Goal: Task Accomplishment & Management: Complete application form

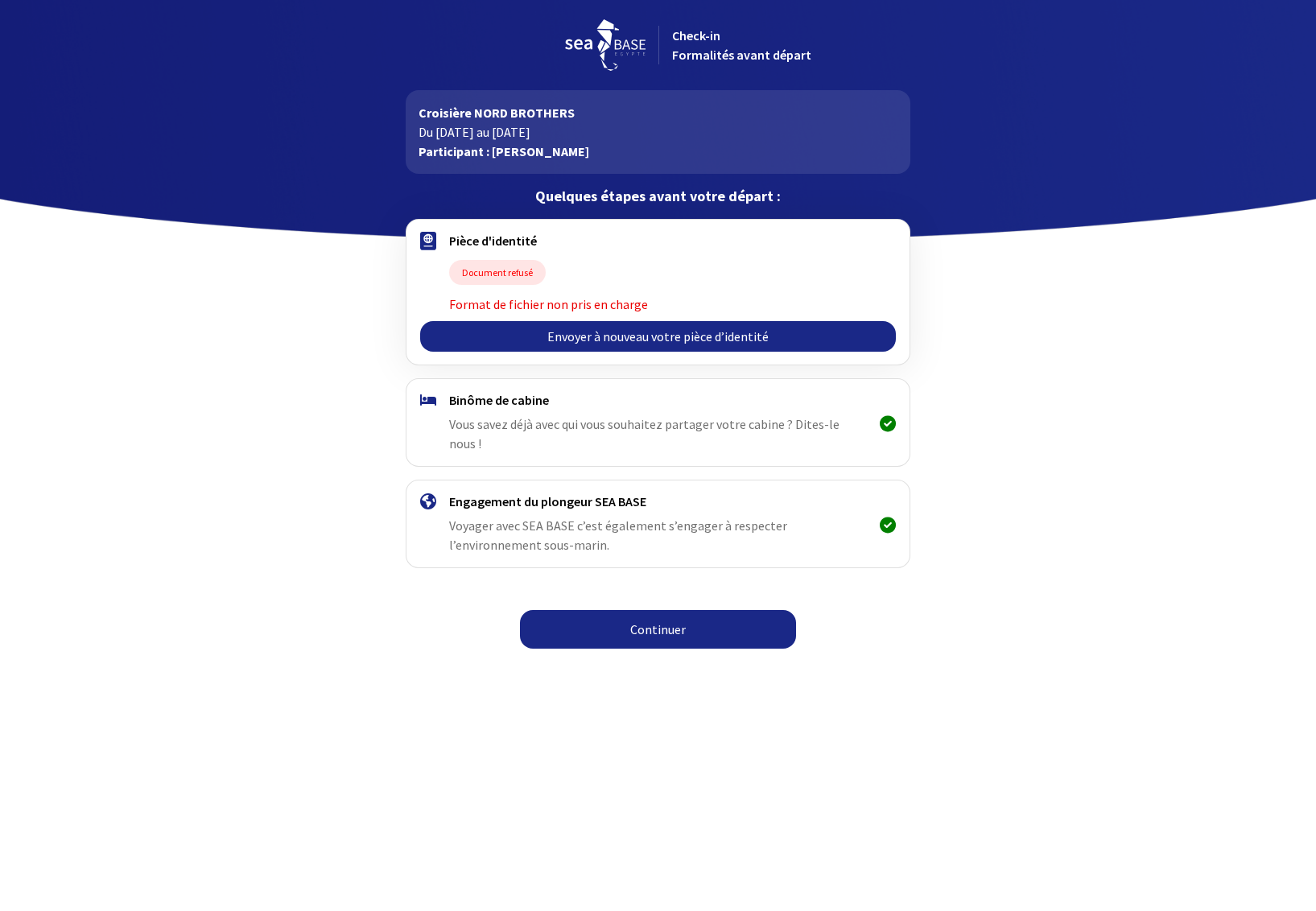
click at [616, 337] on link "Envoyer à nouveau votre pièce d’identité" at bounding box center [658, 337] width 476 height 31
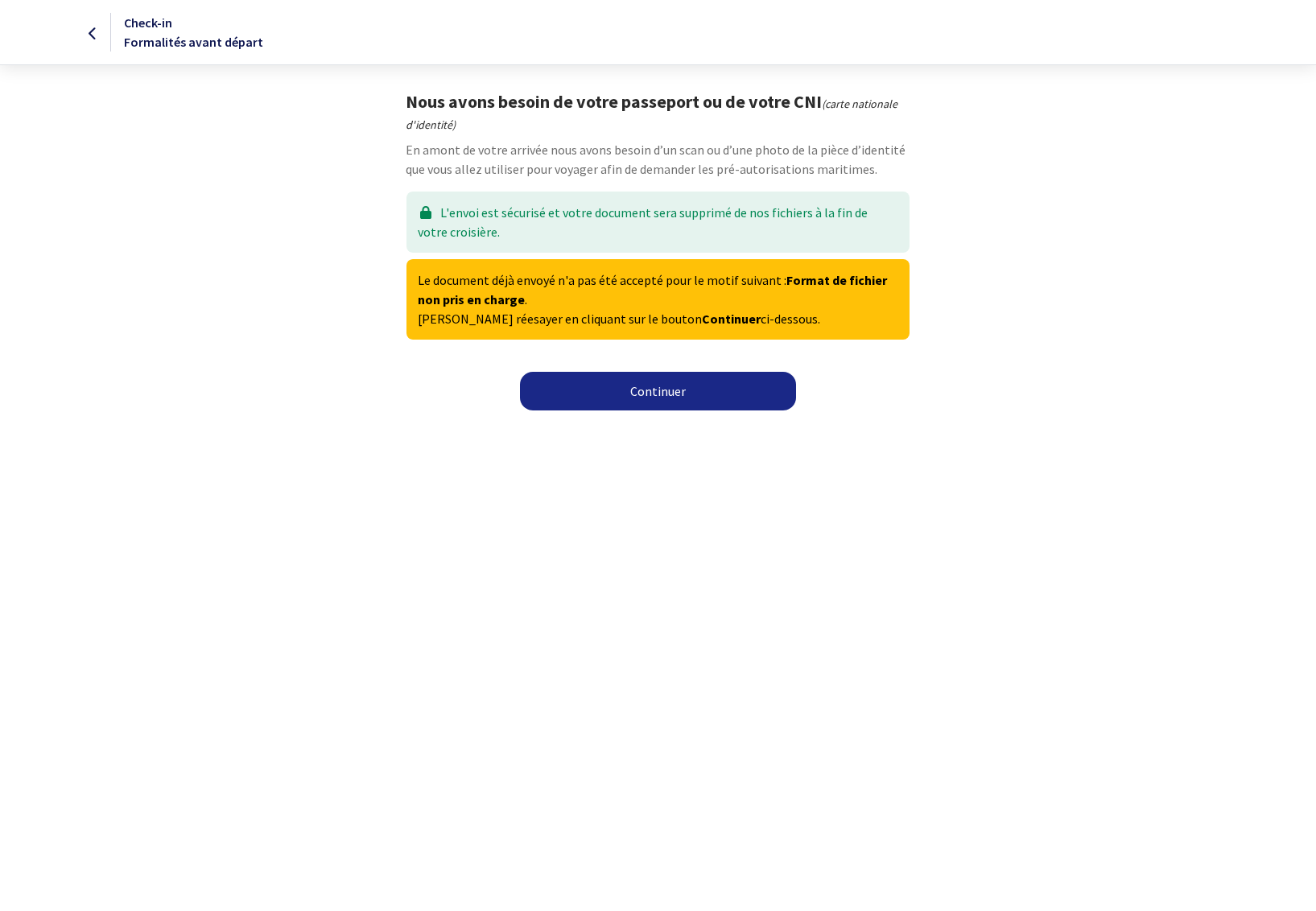
click at [663, 384] on link "Continuer" at bounding box center [657, 391] width 276 height 39
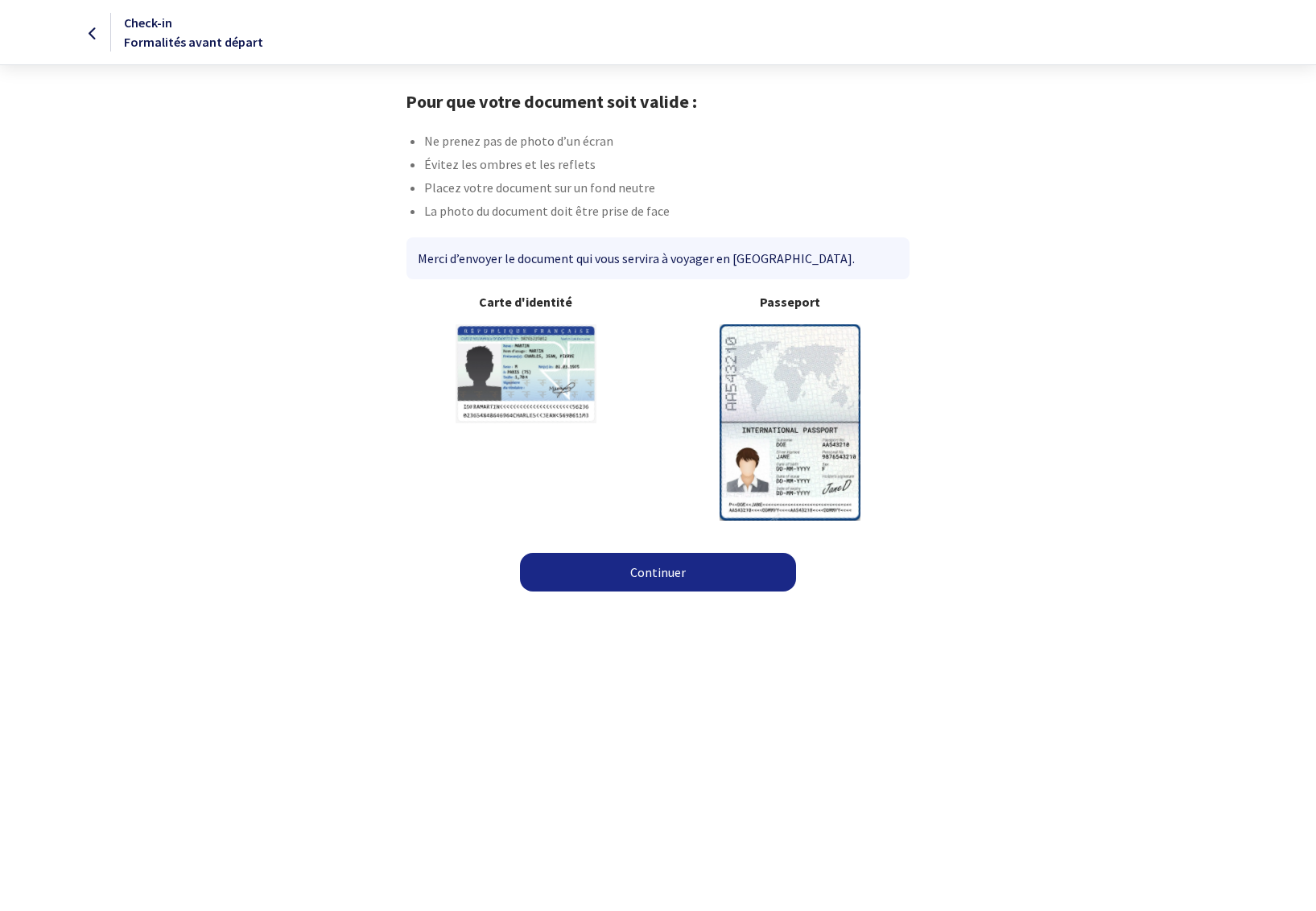
click at [664, 567] on link "Continuer" at bounding box center [657, 573] width 276 height 39
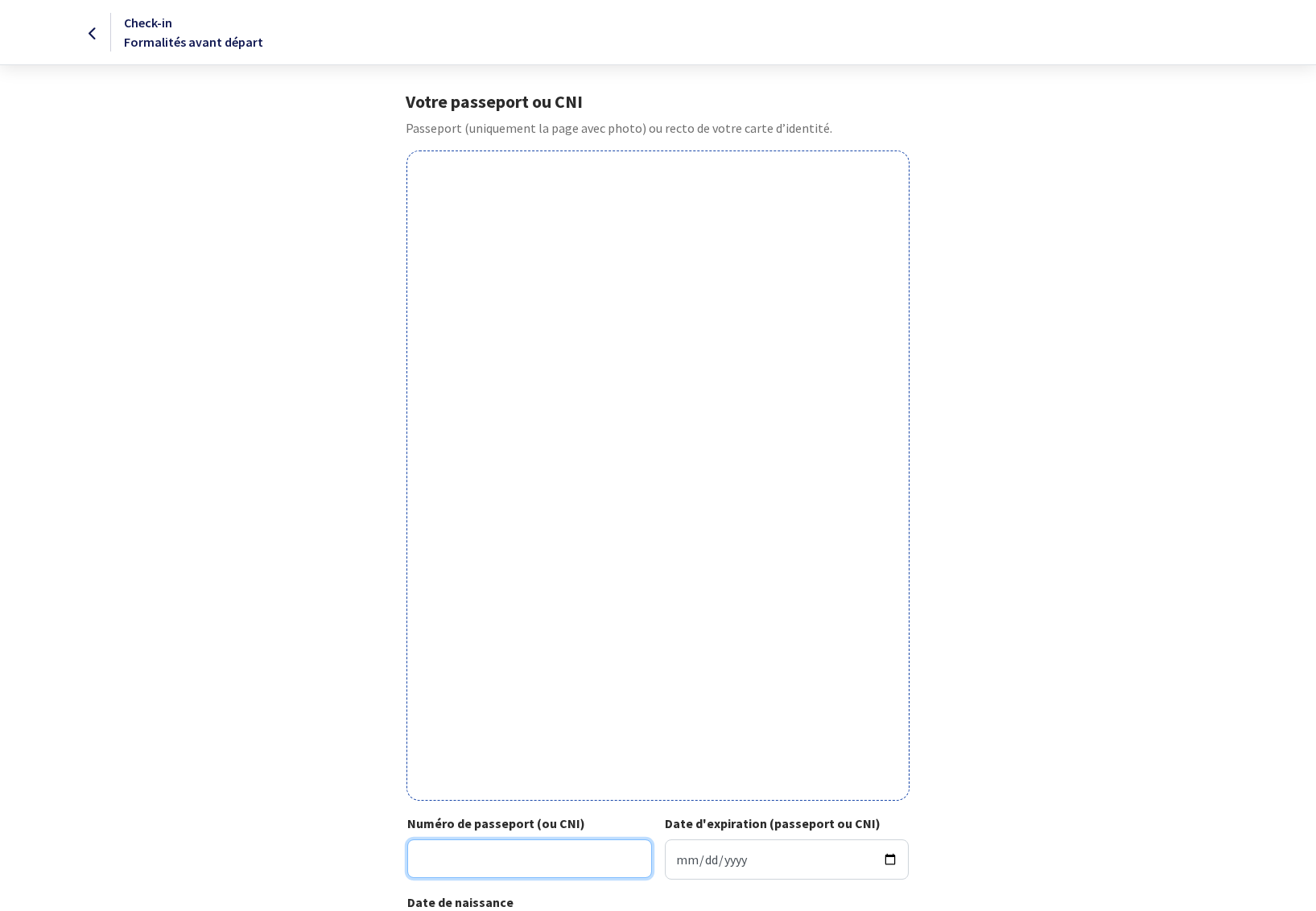
click at [561, 853] on input "Numéro de passeport (ou CNI)" at bounding box center [529, 859] width 244 height 39
type input "19FD52382"
click at [695, 880] on input "Date d'expiration (passeport ou CNI)" at bounding box center [786, 859] width 244 height 40
click at [682, 856] on input "Date d'expiration (passeport ou CNI)" at bounding box center [786, 859] width 244 height 40
type input "2029-10-29"
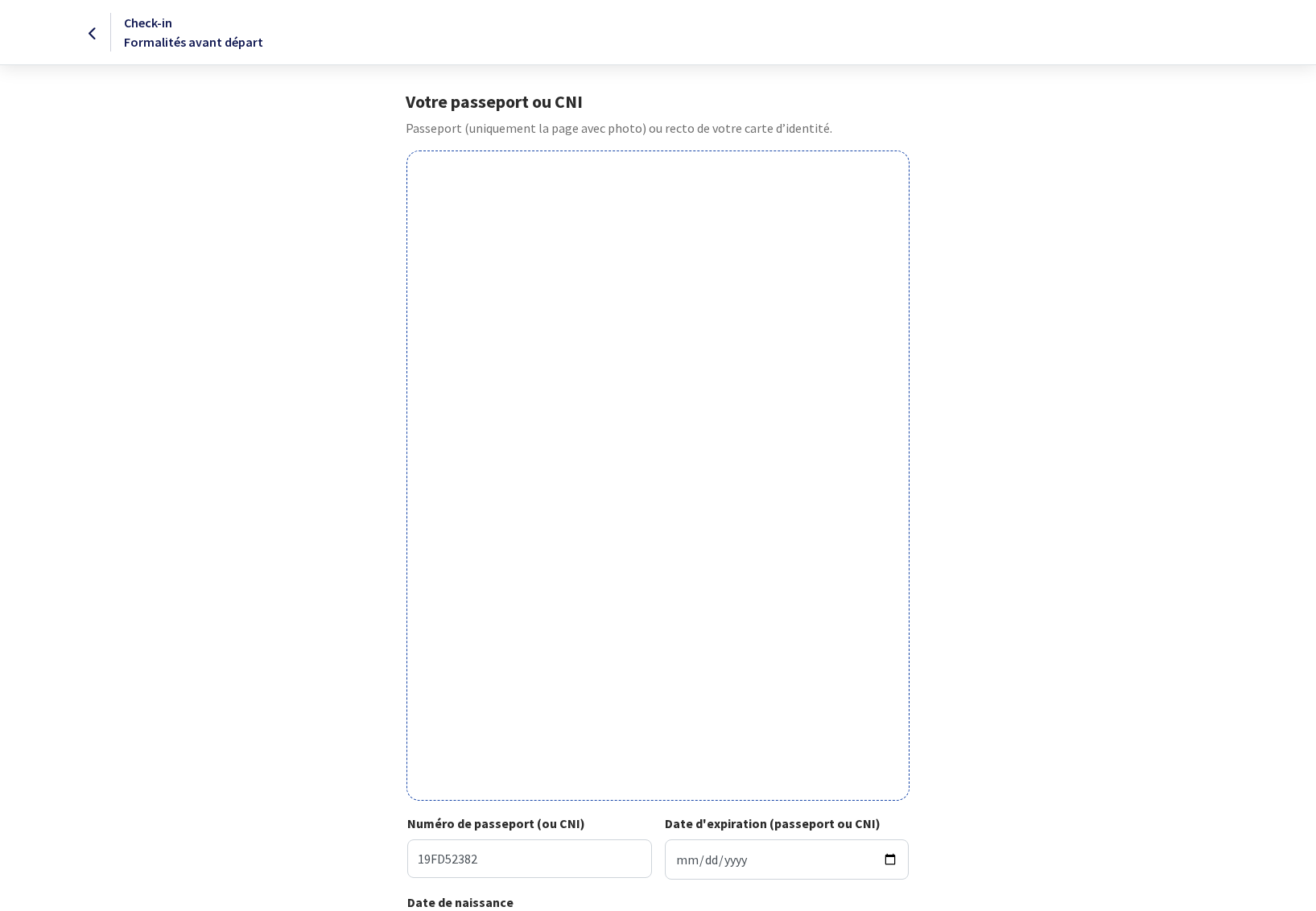
click at [940, 882] on div "Votre passeport ou CNI Passeport (uniquement la page avec photo) ou recto de vo…" at bounding box center [658, 531] width 910 height 880
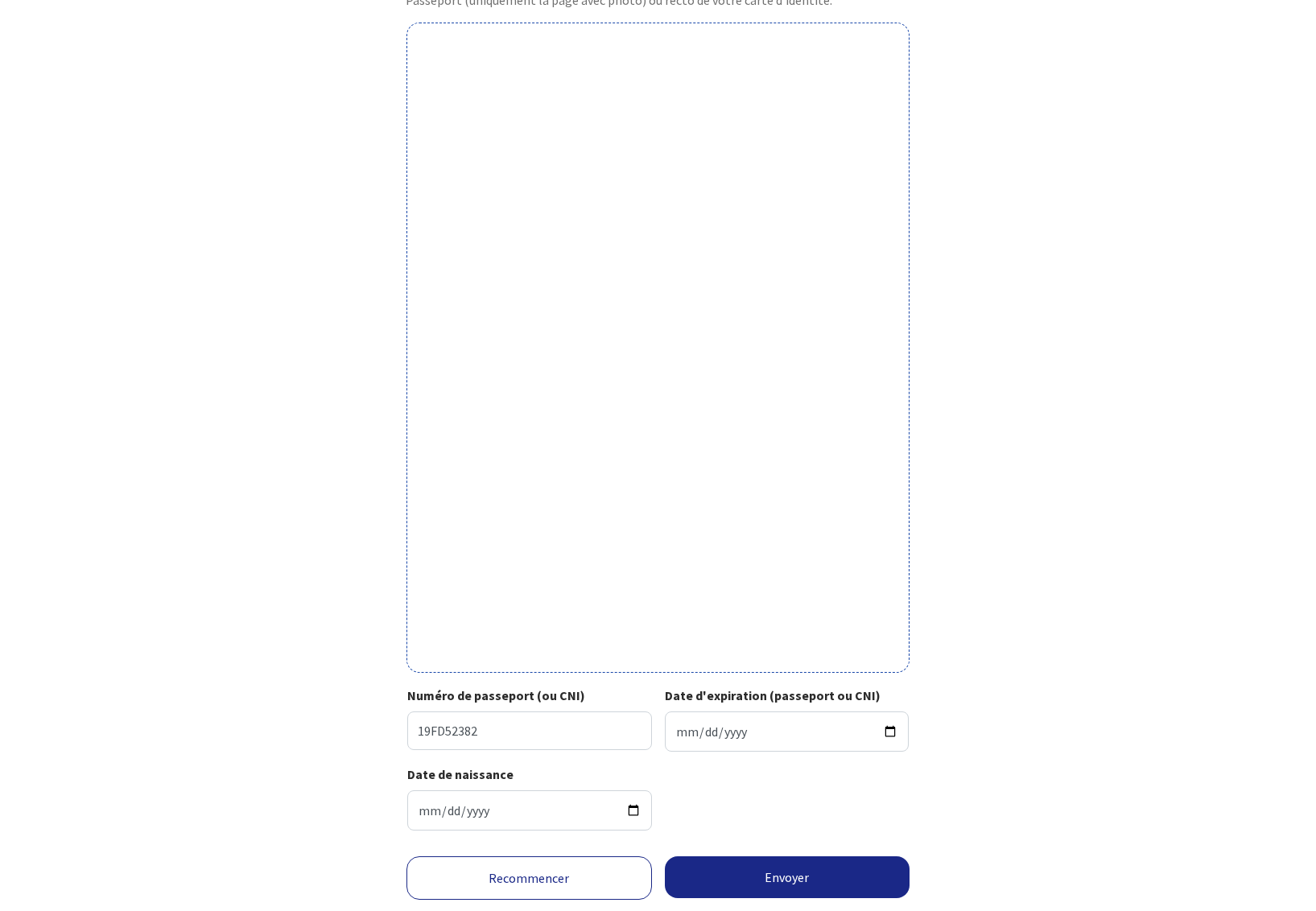
scroll to position [130, 0]
click at [815, 879] on button "Envoyer" at bounding box center [787, 875] width 245 height 42
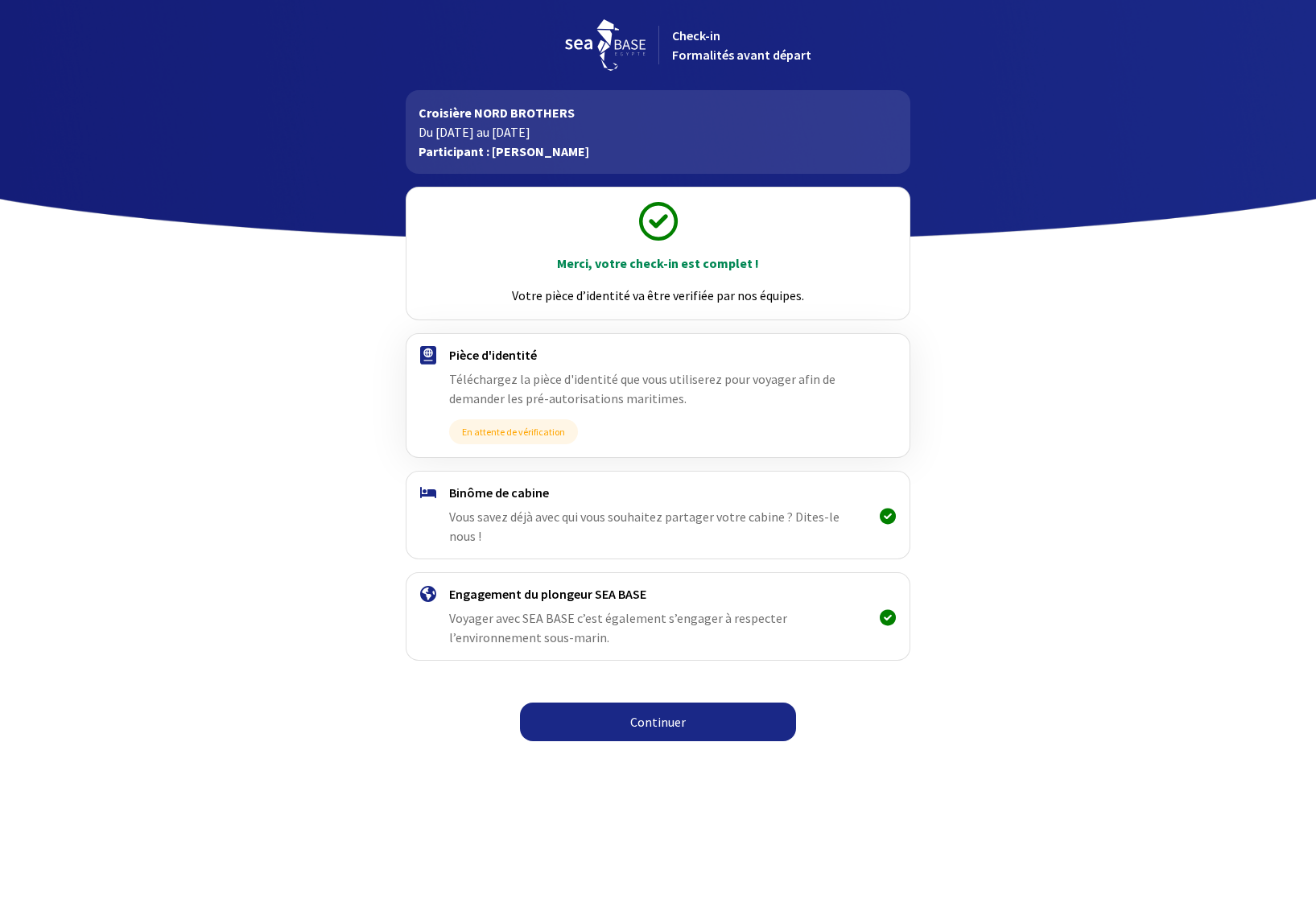
click at [642, 710] on link "Continuer" at bounding box center [657, 722] width 276 height 39
